Goal: Task Accomplishment & Management: Use online tool/utility

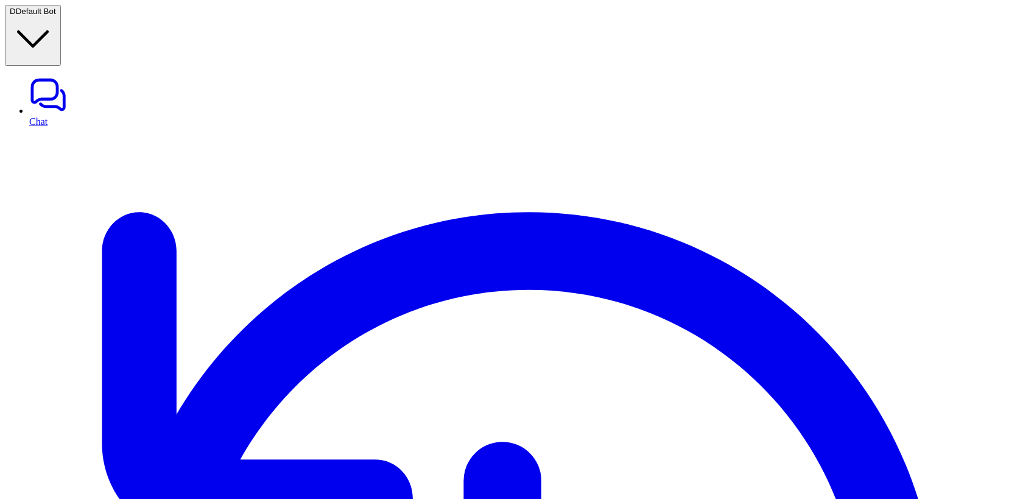
type textarea "**********"
type input "***"
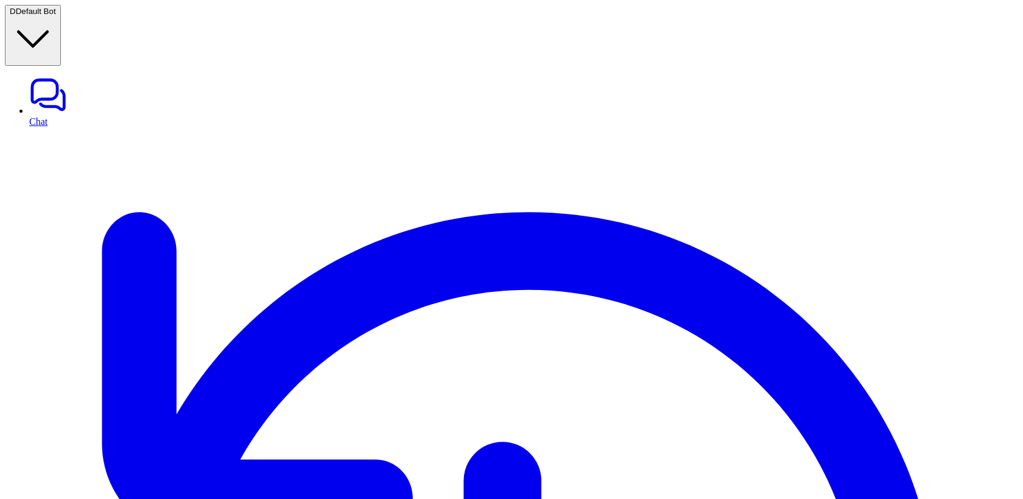
type input "*******"
